Goal: Complete application form

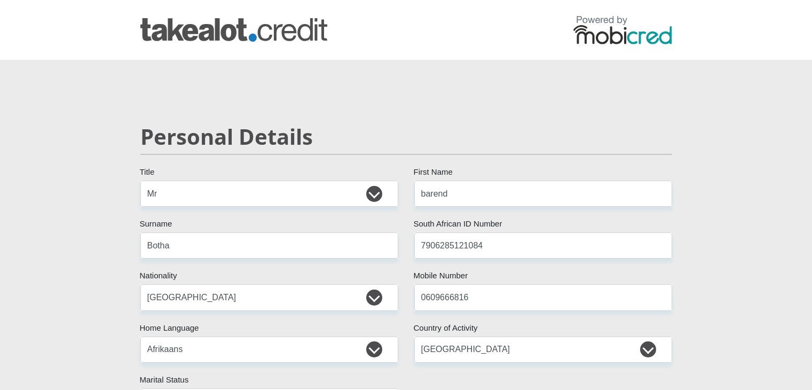
select select "Mr"
select select "ZAF"
select select "afr"
select select "ZAF"
select select "3"
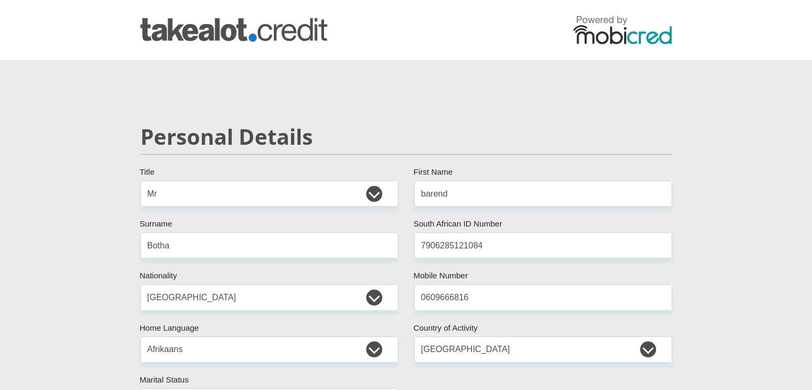
select select "Free State"
select select "5"
select select "Company Dwelling"
select select "1"
select select "2"
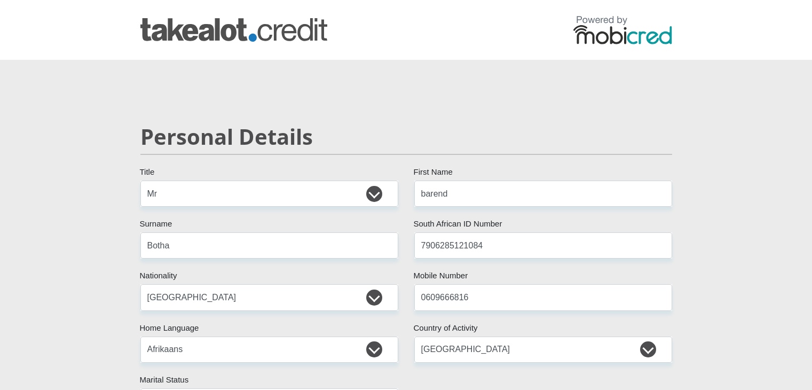
select select "Manager"
select select "60"
select select "26"
select select "CUR"
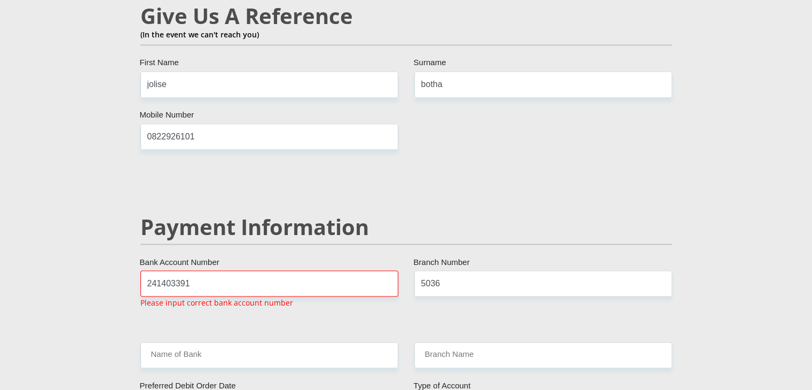
scroll to position [1904, 0]
click at [303, 270] on input "241403391" at bounding box center [269, 283] width 258 height 26
type input "2"
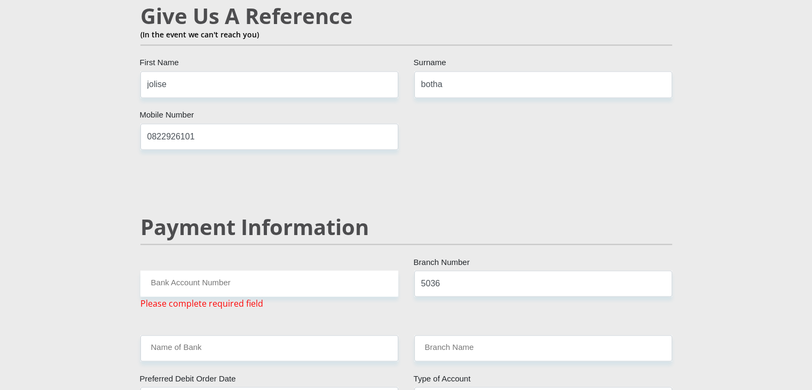
click at [300, 270] on input "Bank Account Number" at bounding box center [269, 283] width 258 height 26
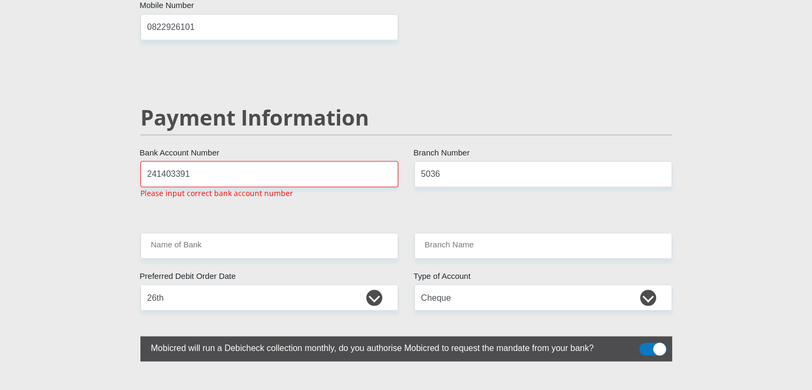
scroll to position [2014, 0]
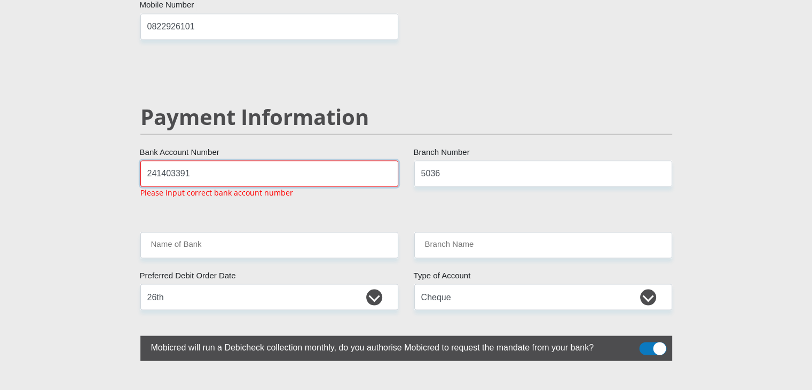
click at [201, 160] on input "241403391" at bounding box center [269, 173] width 258 height 26
type input "2"
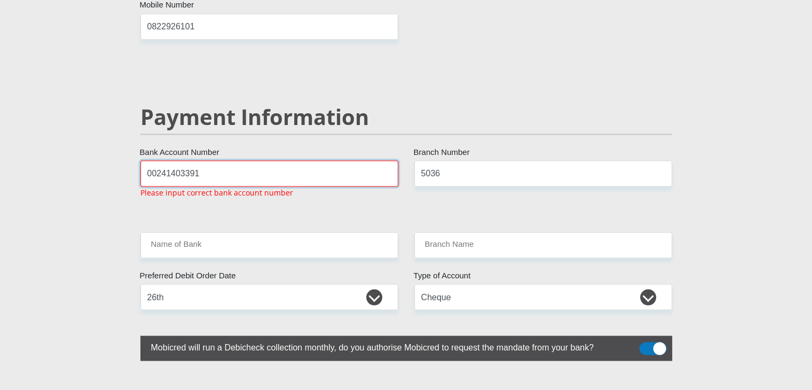
click at [152, 160] on input "00241403391" at bounding box center [269, 173] width 258 height 26
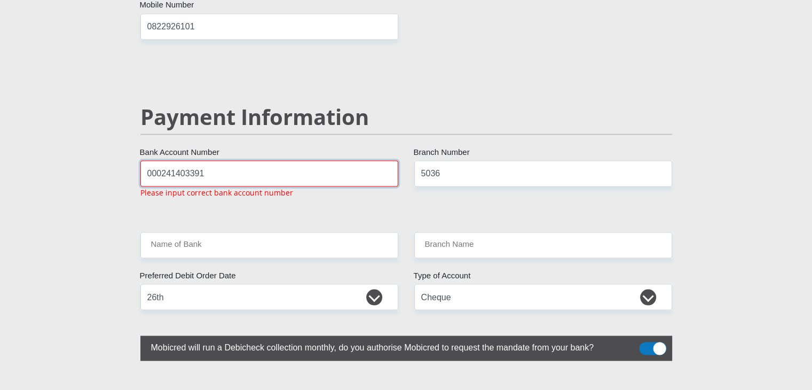
click at [161, 160] on input "000241403391" at bounding box center [269, 173] width 258 height 26
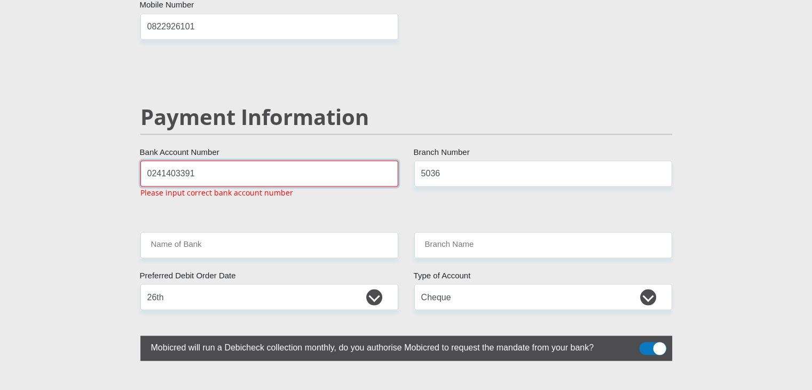
click at [153, 160] on input "0241403391" at bounding box center [269, 173] width 258 height 26
click at [156, 160] on input "241403391" at bounding box center [269, 173] width 258 height 26
click at [155, 160] on input "241403391" at bounding box center [269, 173] width 258 height 26
click at [174, 160] on input "[US_EMPLOYER_IDENTIFICATION_NUMBER]" at bounding box center [269, 173] width 258 height 26
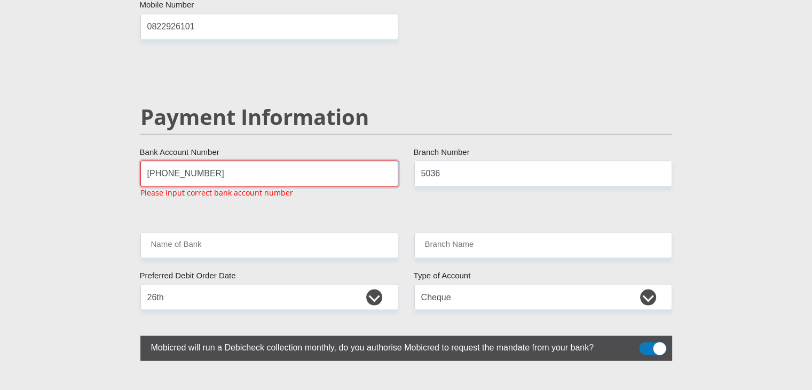
click at [191, 160] on input "[PHONE_NUMBER]" at bounding box center [269, 173] width 258 height 26
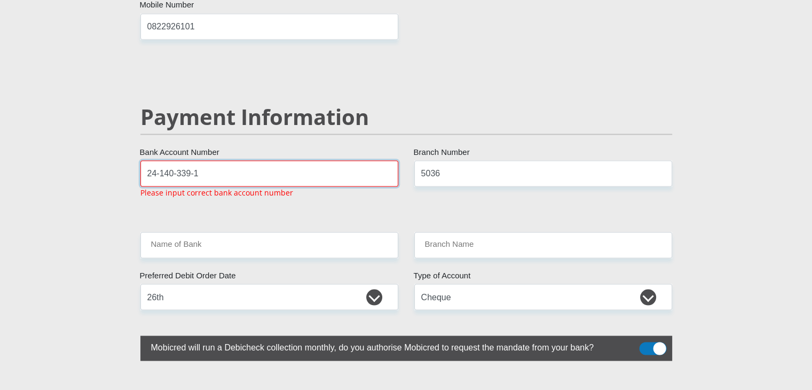
drag, startPoint x: 211, startPoint y: 146, endPoint x: 18, endPoint y: 154, distance: 193.3
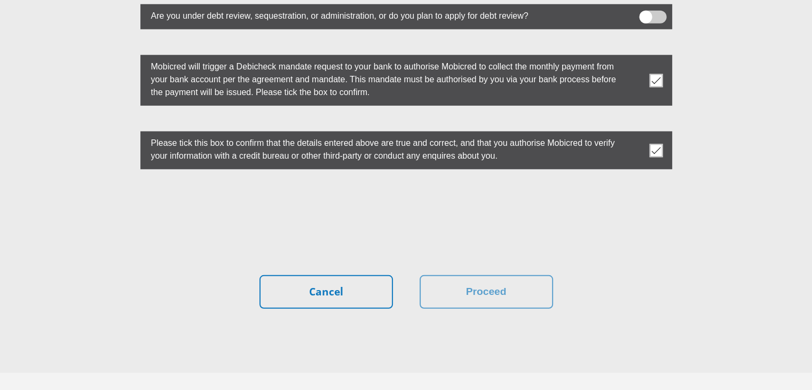
scroll to position [3025, 0]
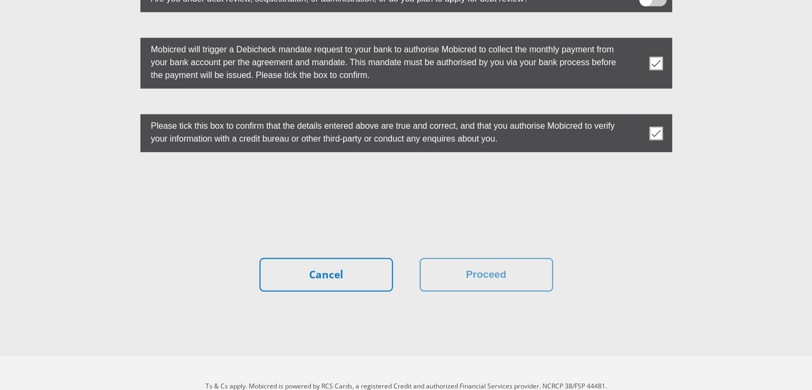
type input "241403391"
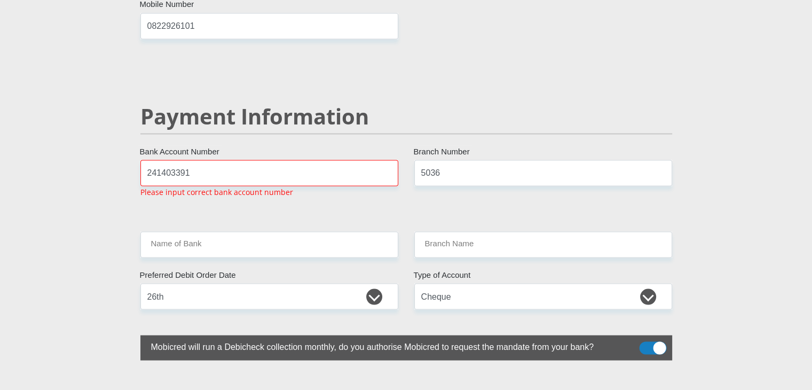
scroll to position [2014, 0]
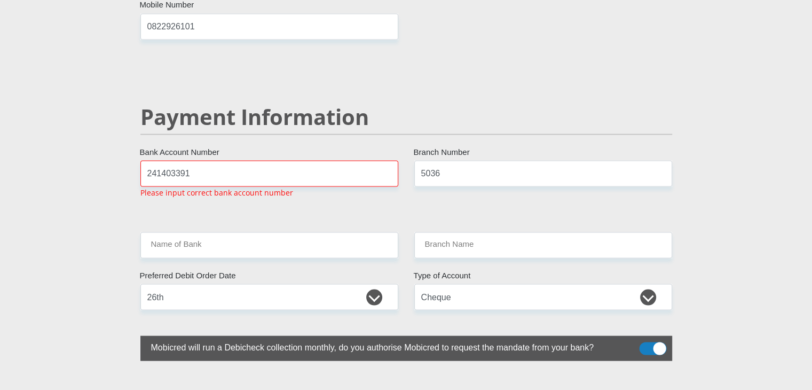
click at [544, 184] on div at bounding box center [406, 195] width 812 height 390
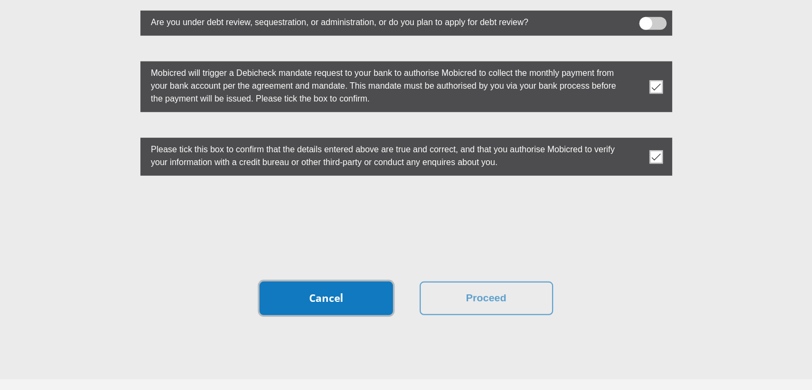
click at [338, 281] on link "Cancel" at bounding box center [325, 298] width 133 height 34
